Goal: Task Accomplishment & Management: Use online tool/utility

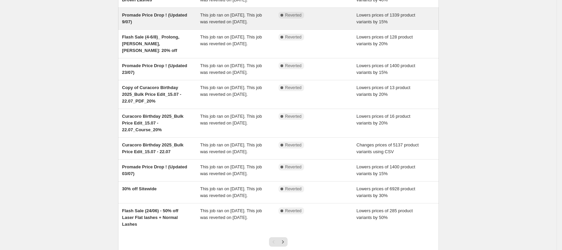
scroll to position [76, 0]
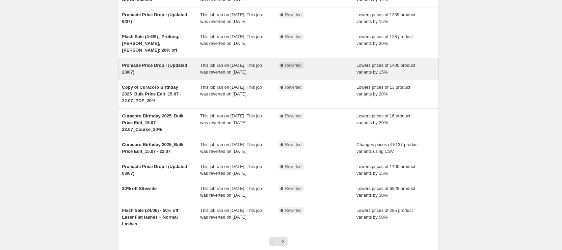
click at [194, 76] on div "Promade Price Drop ! (Updated 23/07)" at bounding box center [161, 69] width 78 height 14
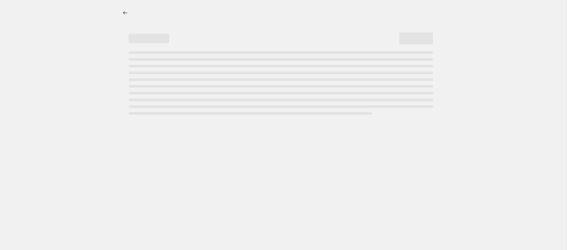
select select "percentage"
select select "collection"
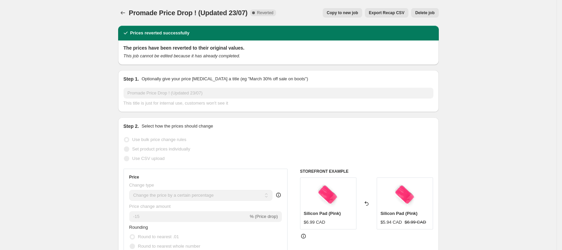
click at [348, 17] on button "Copy to new job" at bounding box center [343, 12] width 40 height 9
select select "percentage"
select select "collection"
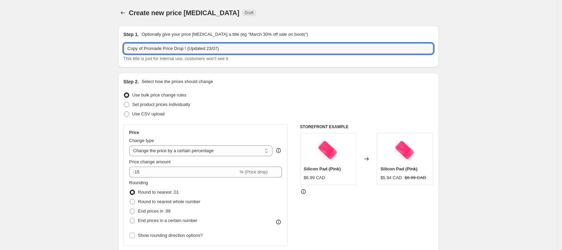
drag, startPoint x: 147, startPoint y: 49, endPoint x: 61, endPoint y: 45, distance: 85.8
click at [198, 49] on input "Promade Price Drop ! (Updated 23/07)" at bounding box center [279, 48] width 310 height 11
type input "Promade Price Drop ! (Updated 16/08)"
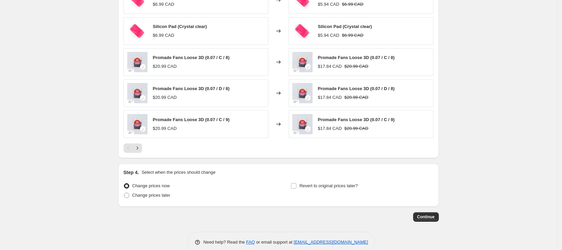
scroll to position [499, 0]
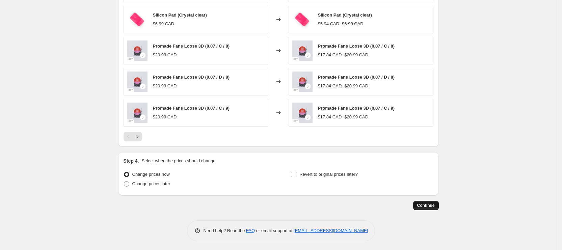
click at [434, 207] on button "Continue" at bounding box center [426, 205] width 26 height 9
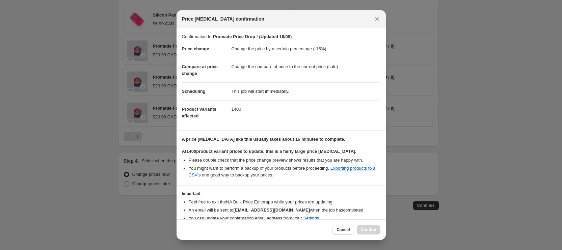
scroll to position [29, 0]
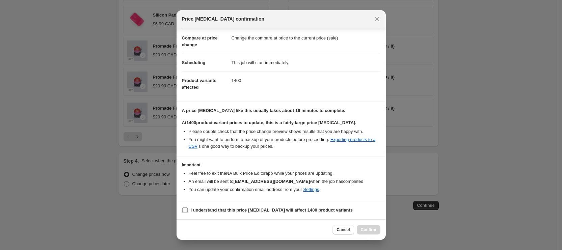
click at [229, 208] on b "I understand that this price [MEDICAL_DATA] will affect 1400 product variants" at bounding box center [272, 210] width 162 height 5
click at [188, 208] on input "I understand that this price [MEDICAL_DATA] will affect 1400 product variants" at bounding box center [184, 210] width 5 height 5
checkbox input "true"
click at [374, 227] on button "Confirm" at bounding box center [369, 229] width 24 height 9
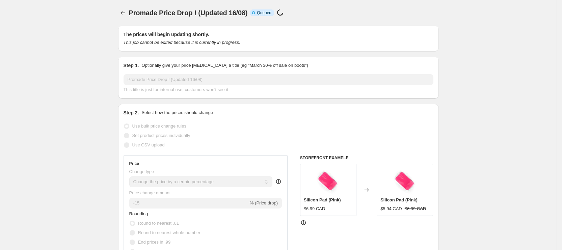
scroll to position [499, 0]
